Goal: Task Accomplishment & Management: Use online tool/utility

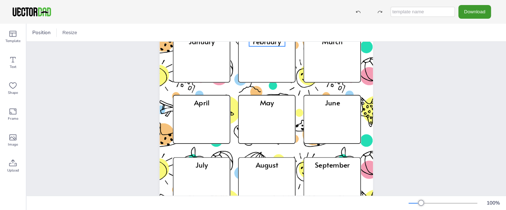
scroll to position [68, 0]
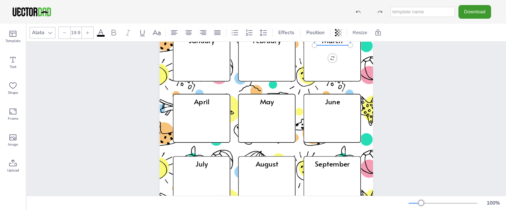
click at [337, 54] on div "March" at bounding box center [333, 44] width 36 height 19
click at [334, 56] on icon at bounding box center [333, 57] width 58 height 49
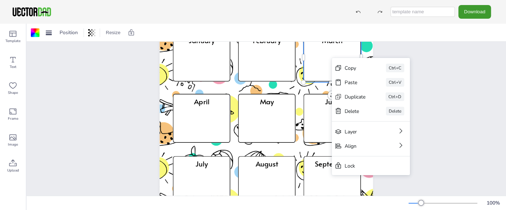
click at [332, 58] on div "Copy Ctrl+C Paste Ctrl+V Duplicate Ctrl+D Delete Delete Layer Align Lock" at bounding box center [371, 116] width 78 height 117
click at [328, 58] on icon at bounding box center [333, 57] width 58 height 49
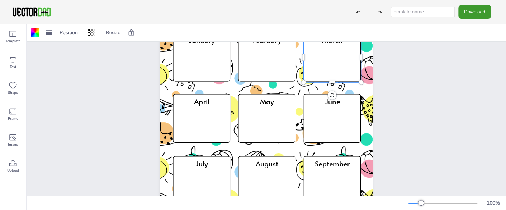
click at [328, 58] on icon at bounding box center [333, 57] width 58 height 49
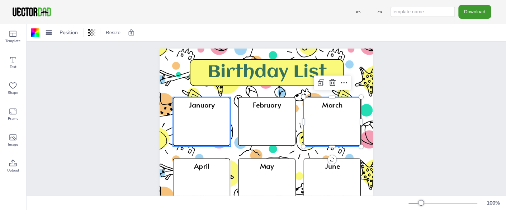
scroll to position [5, 0]
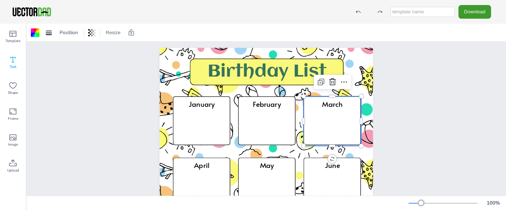
click at [11, 57] on icon at bounding box center [12, 59] width 5 height 5
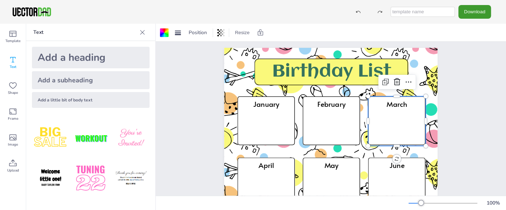
click at [387, 120] on icon at bounding box center [397, 120] width 58 height 49
click at [72, 102] on div "Add a little bit of body text" at bounding box center [91, 100] width 118 height 16
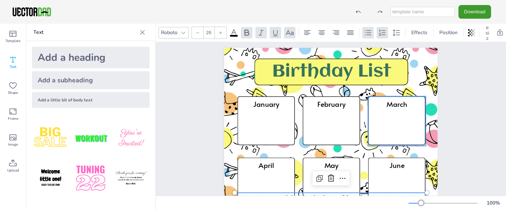
type input "19.9"
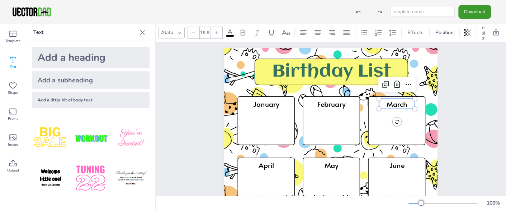
click at [394, 116] on div "March" at bounding box center [397, 108] width 36 height 19
click at [379, 121] on icon at bounding box center [397, 120] width 58 height 49
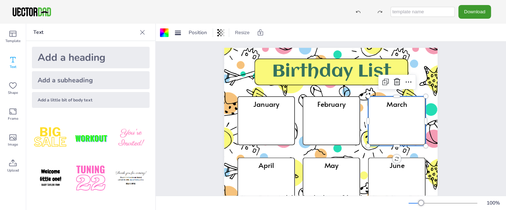
click at [389, 121] on icon at bounding box center [397, 120] width 58 height 49
click at [95, 135] on img at bounding box center [90, 137] width 37 height 37
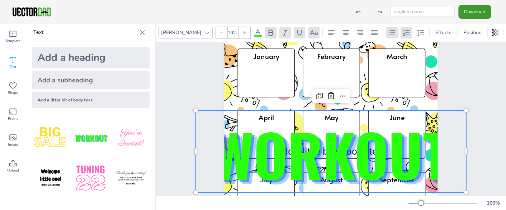
scroll to position [109, 0]
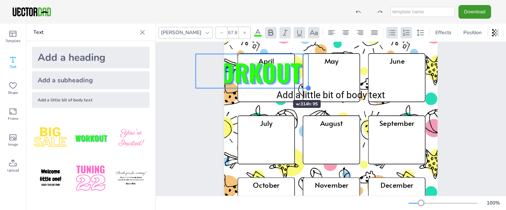
type input "67.1"
drag, startPoint x: 463, startPoint y: 135, endPoint x: 271, endPoint y: 86, distance: 197.9
click at [271, 86] on div "Birthday List January February March April May June July August September Octob…" at bounding box center [330, 95] width 213 height 302
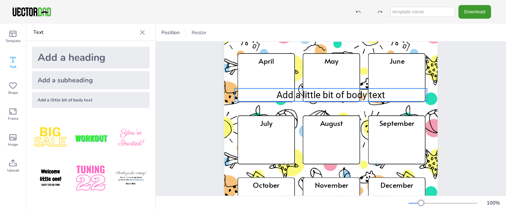
click at [318, 95] on span "Add a little bit of body text" at bounding box center [331, 94] width 109 height 11
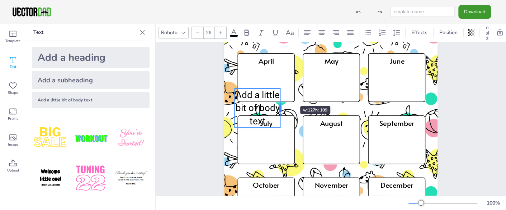
drag, startPoint x: 426, startPoint y: 96, endPoint x: 279, endPoint y: 93, distance: 146.8
click at [279, 93] on div at bounding box center [281, 107] width 6 height 39
click at [266, 120] on p "Add a little bit of body text" at bounding box center [258, 107] width 46 height 39
click at [265, 120] on p "Add a little bit of body text" at bounding box center [258, 107] width 46 height 39
click at [242, 91] on span "Add a little bit of body text" at bounding box center [257, 107] width 44 height 37
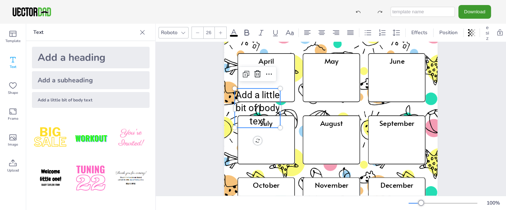
click at [242, 91] on span "Add a little bit of body text" at bounding box center [257, 107] width 44 height 37
click at [241, 94] on span "Add a little bit of body text" at bounding box center [257, 107] width 44 height 37
drag, startPoint x: 263, startPoint y: 114, endPoint x: 235, endPoint y: 107, distance: 28.9
click at [235, 107] on p "Add a little bit of body text" at bounding box center [258, 107] width 46 height 39
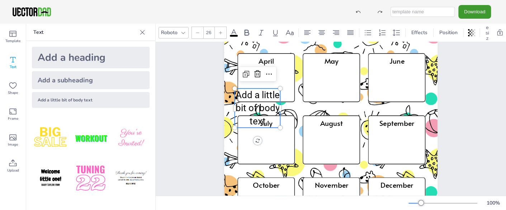
scroll to position [65, 0]
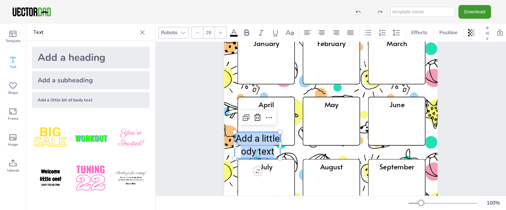
drag, startPoint x: 270, startPoint y: 155, endPoint x: 234, endPoint y: 137, distance: 40.0
click at [234, 137] on div "Birthday List January February March April May June July August September Octob…" at bounding box center [330, 138] width 213 height 302
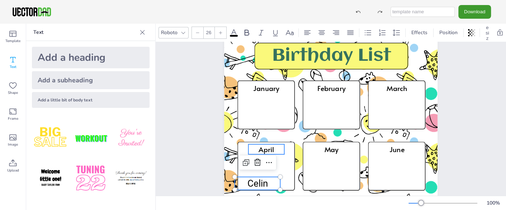
scroll to position [20, 0]
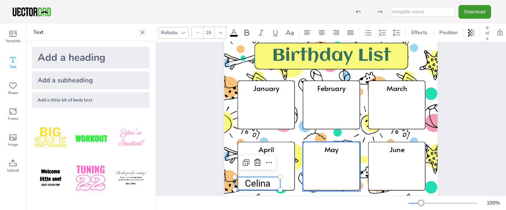
click at [304, 173] on icon at bounding box center [332, 165] width 58 height 49
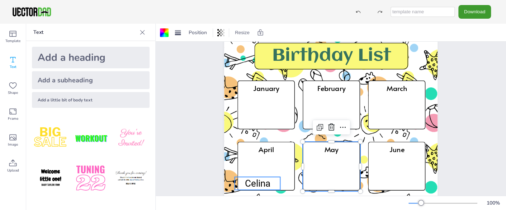
click at [255, 182] on span "Celina" at bounding box center [257, 183] width 25 height 11
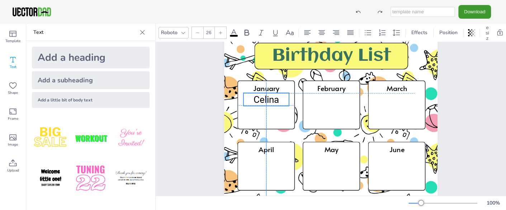
drag, startPoint x: 255, startPoint y: 182, endPoint x: 265, endPoint y: 98, distance: 84.5
click at [265, 98] on span "Celina" at bounding box center [266, 99] width 25 height 11
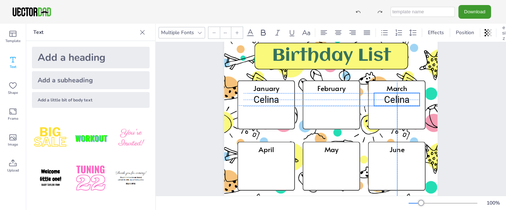
drag, startPoint x: 271, startPoint y: 106, endPoint x: 395, endPoint y: 100, distance: 124.0
click at [395, 100] on span "Celina" at bounding box center [396, 99] width 25 height 11
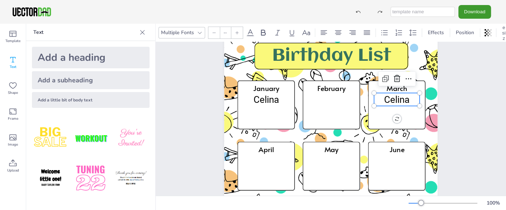
click at [395, 100] on span "Celina" at bounding box center [396, 99] width 25 height 11
type input "26"
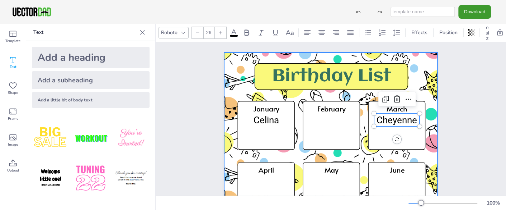
click at [268, 157] on div at bounding box center [331, 203] width 302 height 302
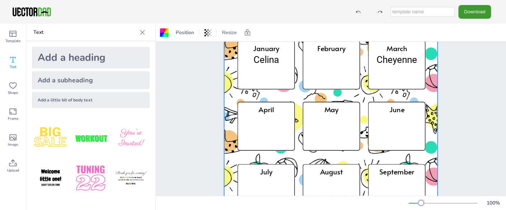
scroll to position [61, 0]
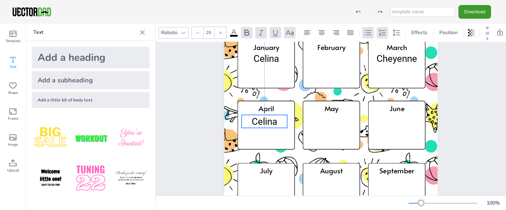
drag, startPoint x: 274, startPoint y: 67, endPoint x: 265, endPoint y: 123, distance: 56.4
click at [265, 123] on span "Celina" at bounding box center [264, 121] width 25 height 11
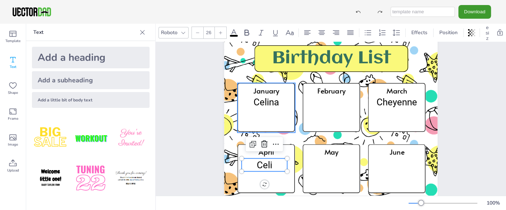
scroll to position [0, 0]
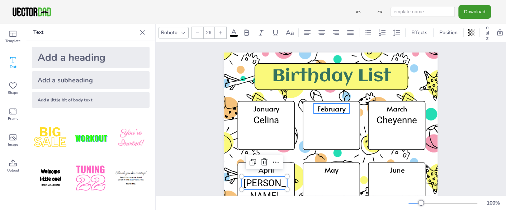
type input "19.9"
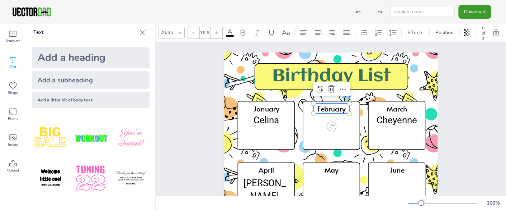
click at [330, 117] on div "February" at bounding box center [332, 112] width 36 height 19
click at [328, 127] on div "Birthday List January February March April May June July August September Octob…" at bounding box center [330, 203] width 213 height 302
click at [307, 119] on icon at bounding box center [332, 125] width 58 height 49
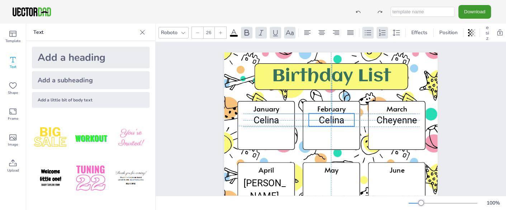
drag, startPoint x: 273, startPoint y: 131, endPoint x: 331, endPoint y: 123, distance: 59.0
click at [331, 123] on span "Celina" at bounding box center [331, 119] width 25 height 11
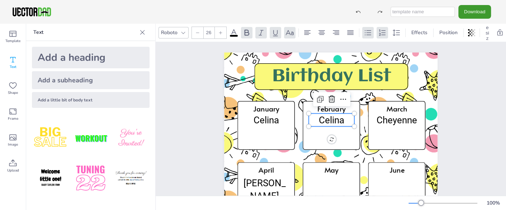
click at [331, 123] on span "Celina" at bounding box center [331, 119] width 25 height 11
click at [337, 121] on span "Celina" at bounding box center [331, 119] width 25 height 11
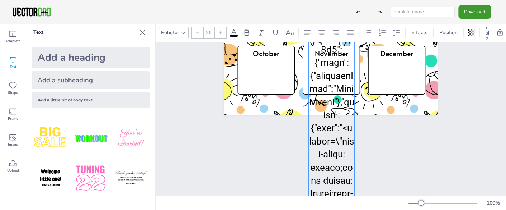
scroll to position [213, 0]
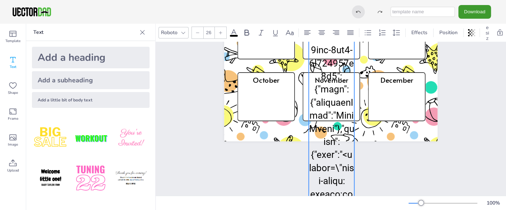
click at [360, 14] on icon at bounding box center [358, 11] width 5 height 5
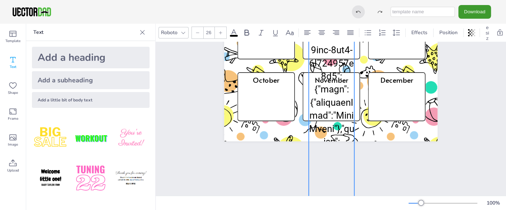
click at [360, 14] on icon at bounding box center [358, 11] width 5 height 5
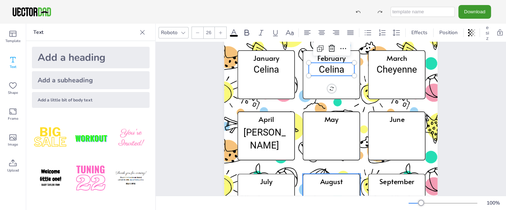
scroll to position [49, 0]
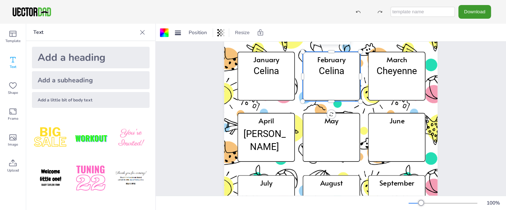
click at [319, 80] on icon at bounding box center [332, 76] width 58 height 49
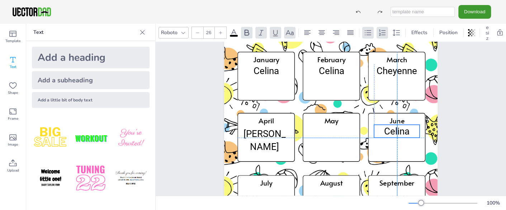
drag, startPoint x: 274, startPoint y: 78, endPoint x: 396, endPoint y: 130, distance: 132.6
click at [396, 130] on span "Celina" at bounding box center [396, 131] width 25 height 11
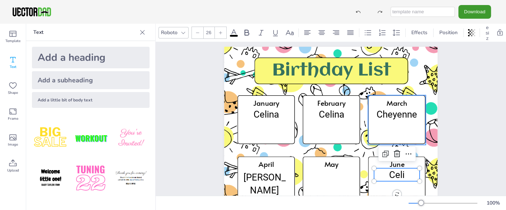
scroll to position [0, 0]
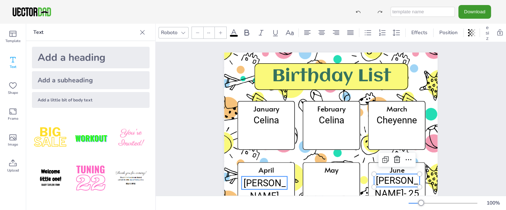
type input "26"
click at [281, 182] on p "[PERSON_NAME]" at bounding box center [265, 189] width 46 height 26
click at [275, 184] on p "[PERSON_NAME]" at bounding box center [265, 189] width 46 height 26
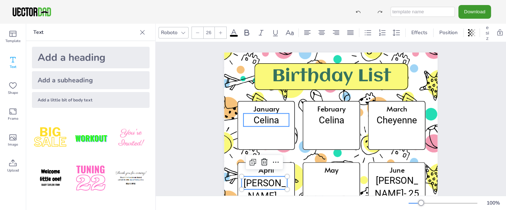
type input "26"
click at [278, 118] on p "Celina" at bounding box center [267, 119] width 46 height 13
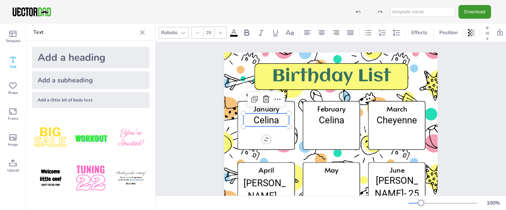
click at [278, 118] on p "Celina" at bounding box center [267, 119] width 46 height 13
type input "26"
click at [328, 119] on span "Celina" at bounding box center [331, 119] width 25 height 11
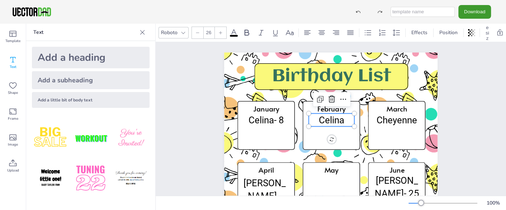
click at [328, 119] on span "Celina" at bounding box center [331, 119] width 25 height 11
type input "26"
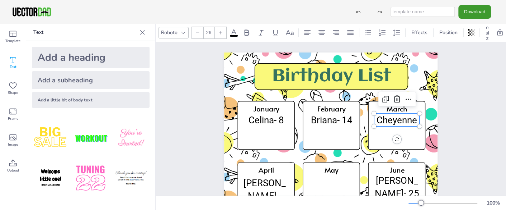
click at [413, 119] on p "Cheyenne" at bounding box center [397, 119] width 46 height 13
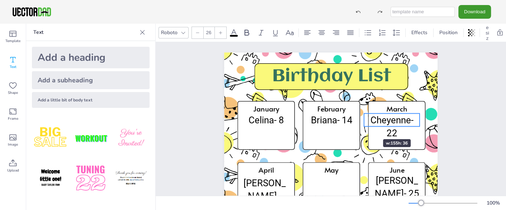
drag, startPoint x: 372, startPoint y: 126, endPoint x: 362, endPoint y: 126, distance: 10.0
click at [395, 124] on span "Cheyenne- 22" at bounding box center [392, 126] width 43 height 24
drag, startPoint x: 370, startPoint y: 113, endPoint x: 377, endPoint y: 114, distance: 7.9
click at [377, 114] on p "Cheyenne- 22" at bounding box center [392, 126] width 56 height 26
click at [400, 124] on span "Cheyenne- 22" at bounding box center [392, 126] width 43 height 24
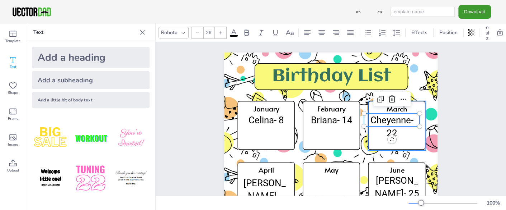
click at [413, 137] on icon at bounding box center [397, 125] width 58 height 49
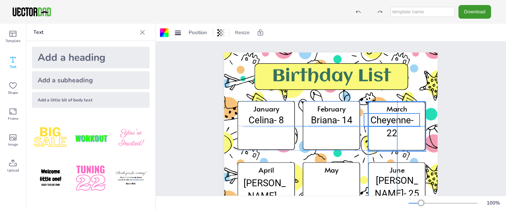
click at [384, 120] on span "Cheyenne- 22" at bounding box center [392, 126] width 43 height 24
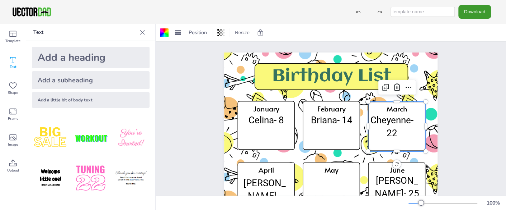
click at [379, 126] on icon at bounding box center [397, 126] width 58 height 49
click at [380, 123] on span "Cheyenne- 22" at bounding box center [392, 126] width 43 height 24
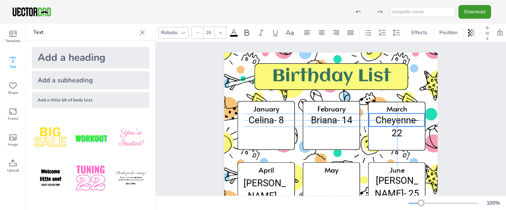
drag, startPoint x: 380, startPoint y: 123, endPoint x: 384, endPoint y: 124, distance: 4.4
click at [384, 124] on span "Cheyenne- 22" at bounding box center [397, 126] width 43 height 24
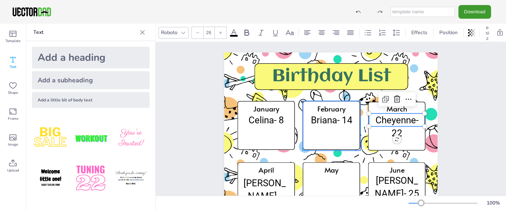
click at [341, 138] on icon at bounding box center [332, 125] width 58 height 49
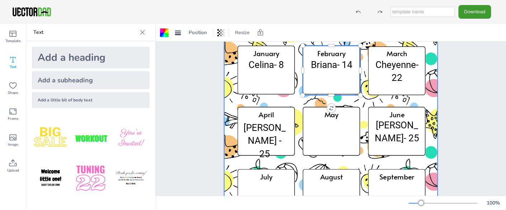
scroll to position [55, 0]
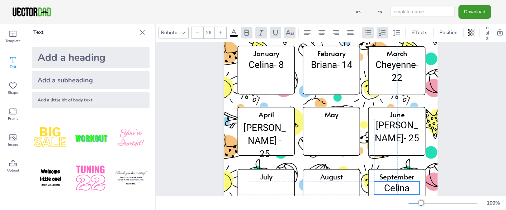
drag, startPoint x: 272, startPoint y: 76, endPoint x: 395, endPoint y: 191, distance: 169.1
click at [395, 191] on div "Birthday List January February March April May June July August September Octob…" at bounding box center [331, 119] width 351 height 154
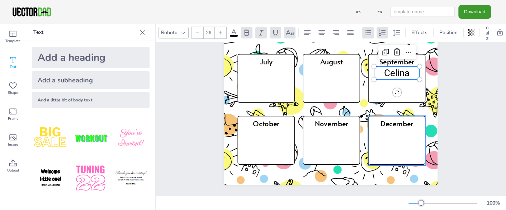
scroll to position [173, 0]
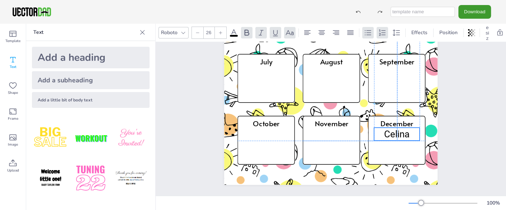
drag, startPoint x: 390, startPoint y: 72, endPoint x: 390, endPoint y: 132, distance: 59.9
click at [390, 132] on span "Celina" at bounding box center [396, 133] width 25 height 11
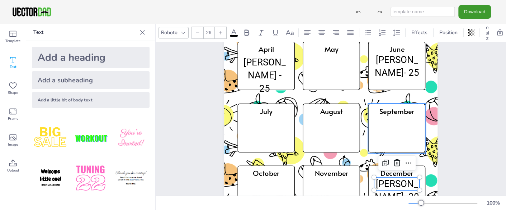
scroll to position [121, 0]
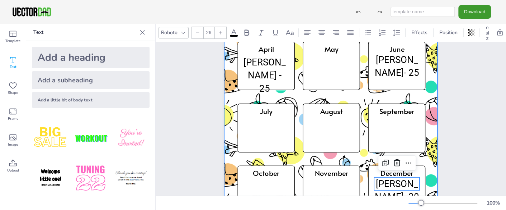
click at [353, 93] on div at bounding box center [331, 83] width 302 height 302
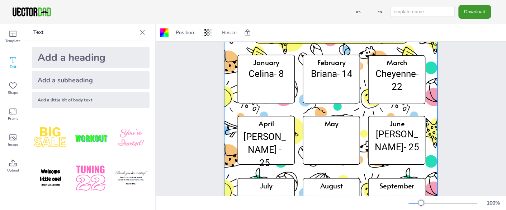
scroll to position [46, 0]
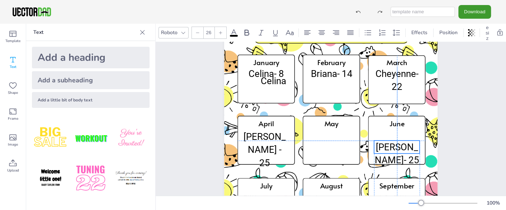
drag, startPoint x: 392, startPoint y: 131, endPoint x: 391, endPoint y: 145, distance: 13.7
click at [391, 145] on span "[PERSON_NAME]- 25" at bounding box center [397, 153] width 44 height 24
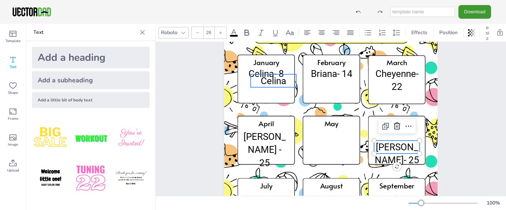
type input "26"
click at [269, 79] on span "Celina" at bounding box center [273, 80] width 25 height 11
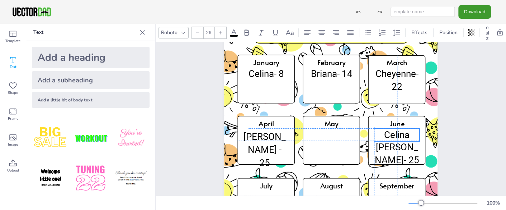
drag, startPoint x: 269, startPoint y: 80, endPoint x: 392, endPoint y: 132, distance: 133.6
click at [392, 132] on span "Celina" at bounding box center [396, 134] width 25 height 11
click at [394, 133] on span "Celina" at bounding box center [396, 134] width 25 height 11
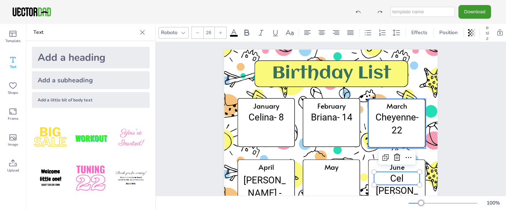
scroll to position [0, 0]
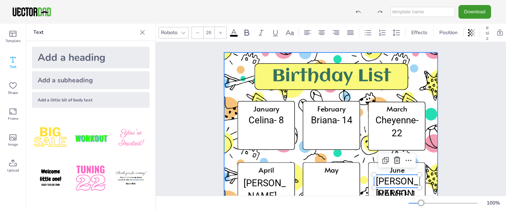
click at [355, 160] on div at bounding box center [331, 203] width 302 height 302
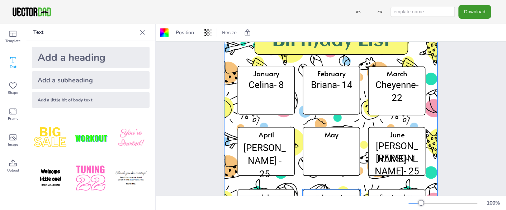
scroll to position [36, 0]
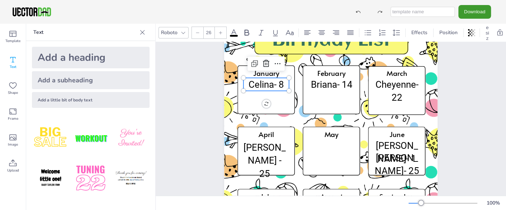
click at [281, 83] on span "Celina- 8" at bounding box center [267, 84] width 36 height 11
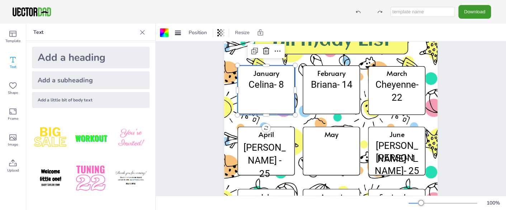
click at [281, 97] on icon at bounding box center [267, 89] width 58 height 49
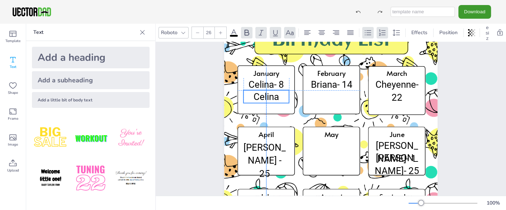
drag, startPoint x: 266, startPoint y: 92, endPoint x: 259, endPoint y: 96, distance: 8.0
click at [259, 96] on span "Celina" at bounding box center [266, 96] width 25 height 11
click at [268, 95] on span "Celina" at bounding box center [266, 96] width 25 height 11
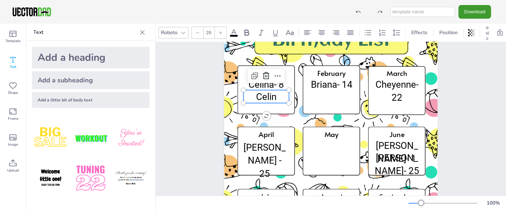
scroll to position [0, 0]
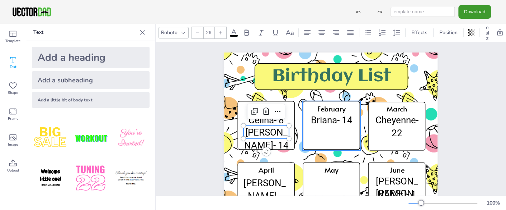
click at [319, 133] on icon at bounding box center [332, 125] width 58 height 49
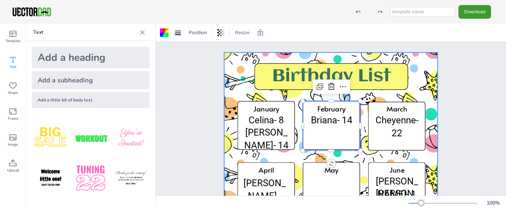
click at [295, 120] on div at bounding box center [331, 203] width 302 height 302
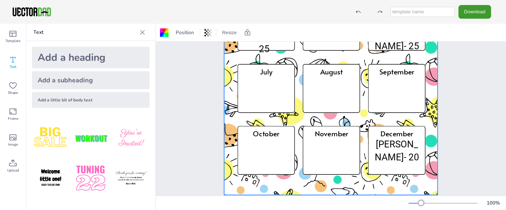
scroll to position [175, 0]
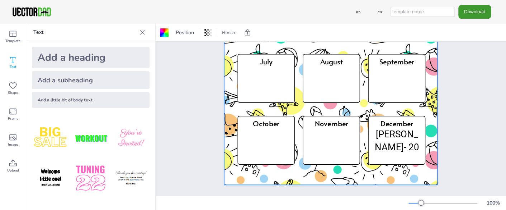
click at [433, 8] on input "text" at bounding box center [423, 12] width 64 height 10
type input "Teacher birthdays"
click at [468, 11] on button "Download" at bounding box center [475, 11] width 33 height 13
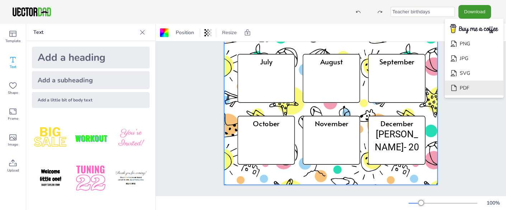
click at [464, 88] on li "PDF" at bounding box center [474, 87] width 59 height 15
